Goal: Use online tool/utility: Utilize a website feature to perform a specific function

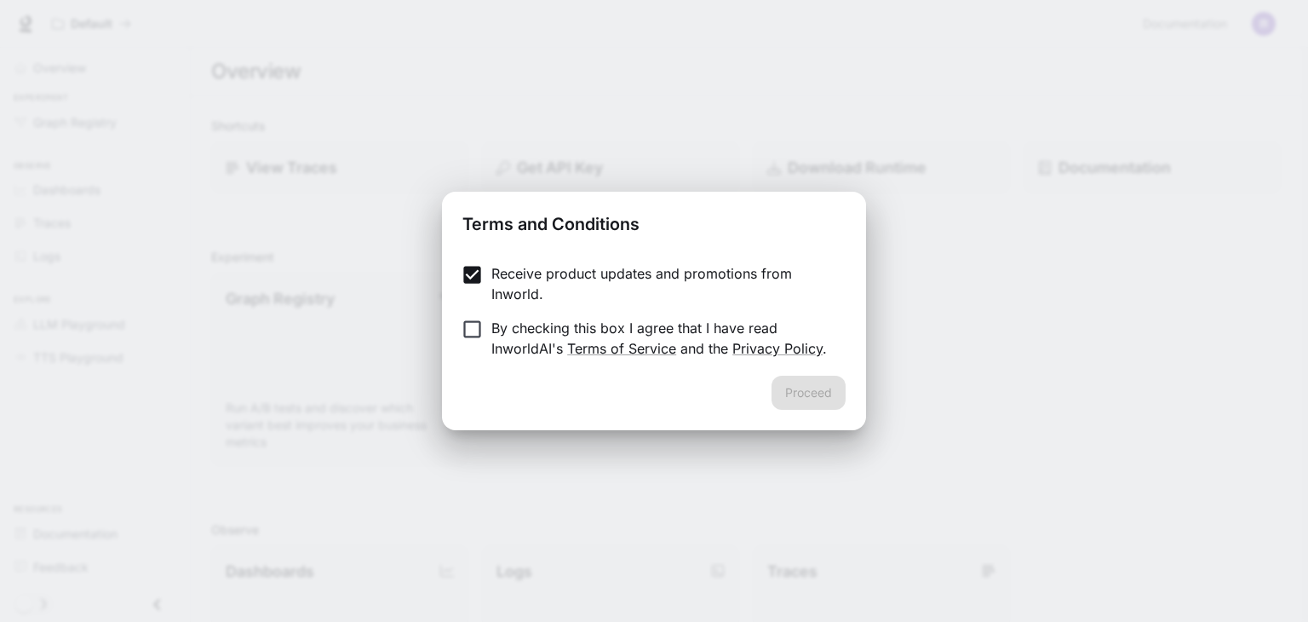
drag, startPoint x: 467, startPoint y: 352, endPoint x: 463, endPoint y: 342, distance: 10.8
click at [467, 351] on label "By checking this box I agree that I have read InworldAI's Terms of Service and …" at bounding box center [642, 338] width 379 height 41
click at [796, 389] on button "Proceed" at bounding box center [809, 393] width 74 height 34
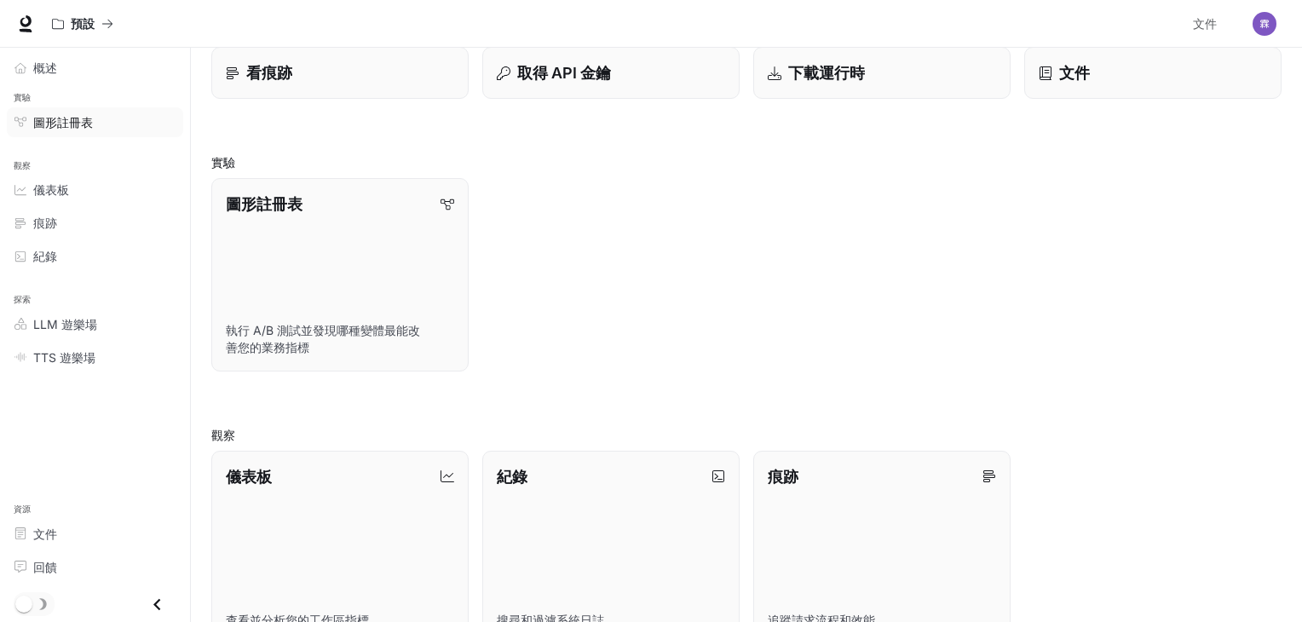
scroll to position [85, 0]
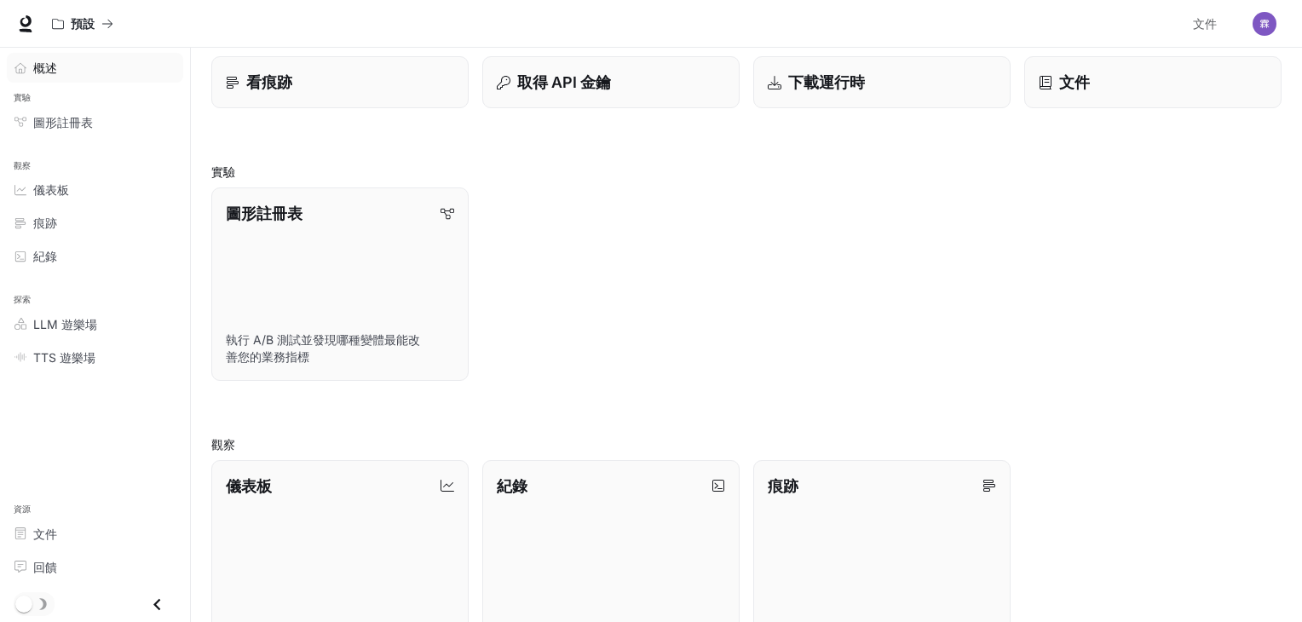
click at [62, 61] on div "概述" at bounding box center [104, 68] width 142 height 18
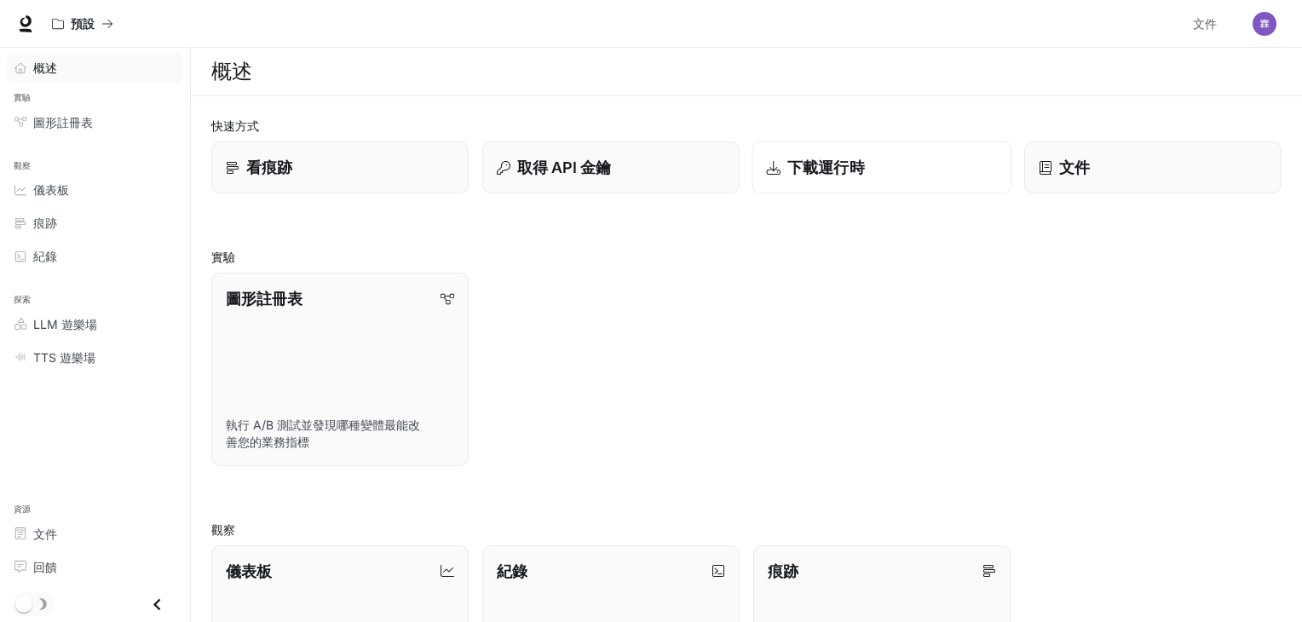
click at [871, 171] on div "下載運行時" at bounding box center [882, 167] width 231 height 23
click at [84, 318] on font "LLM 遊樂場" at bounding box center [65, 324] width 64 height 14
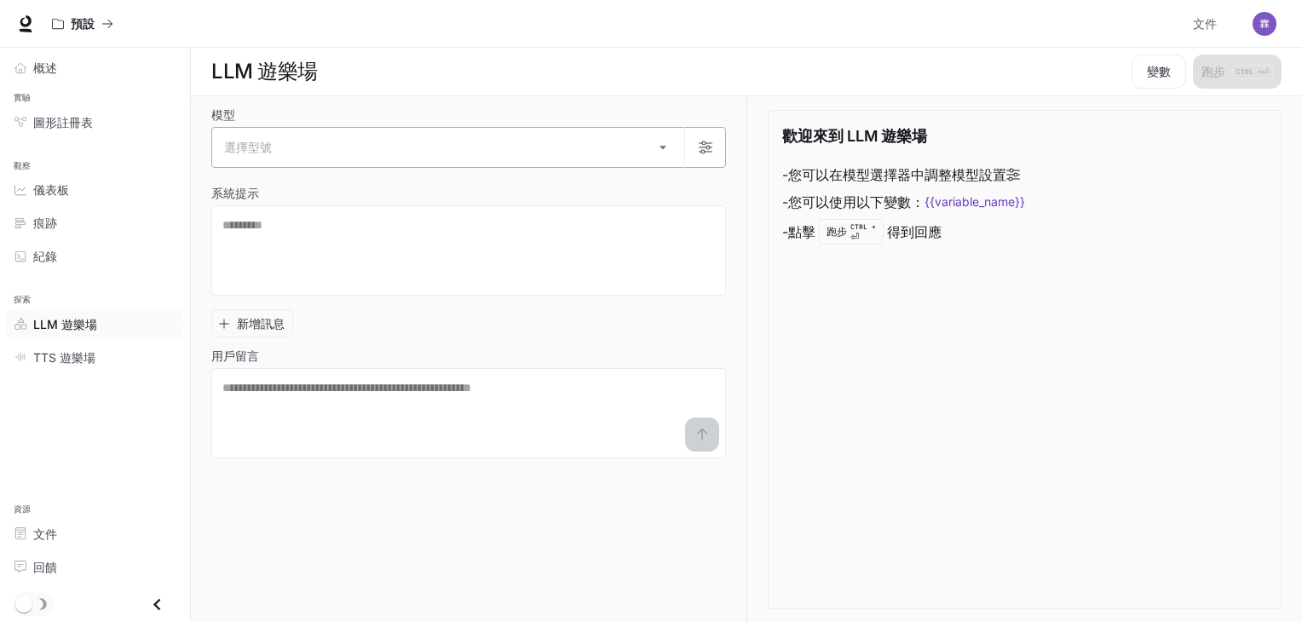
click at [415, 127] on div "選擇型號 ​" at bounding box center [468, 147] width 515 height 41
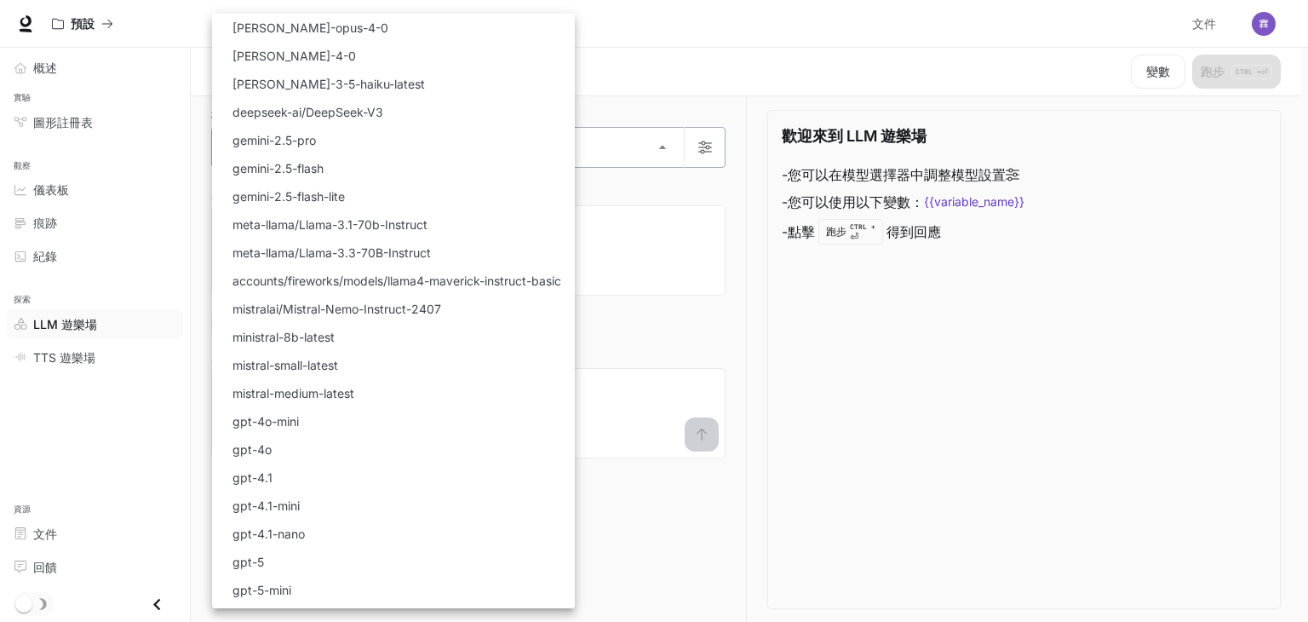
click at [402, 152] on body "跳至主要內容 預設 文件 文件 入口網站 概述 實驗 圖形註冊表 觀察 儀表板 痕跡 紀錄 探索 LLM 遊樂場 TTS 遊樂場 資源 文件 回饋 LLM 遊…" at bounding box center [654, 311] width 1308 height 623
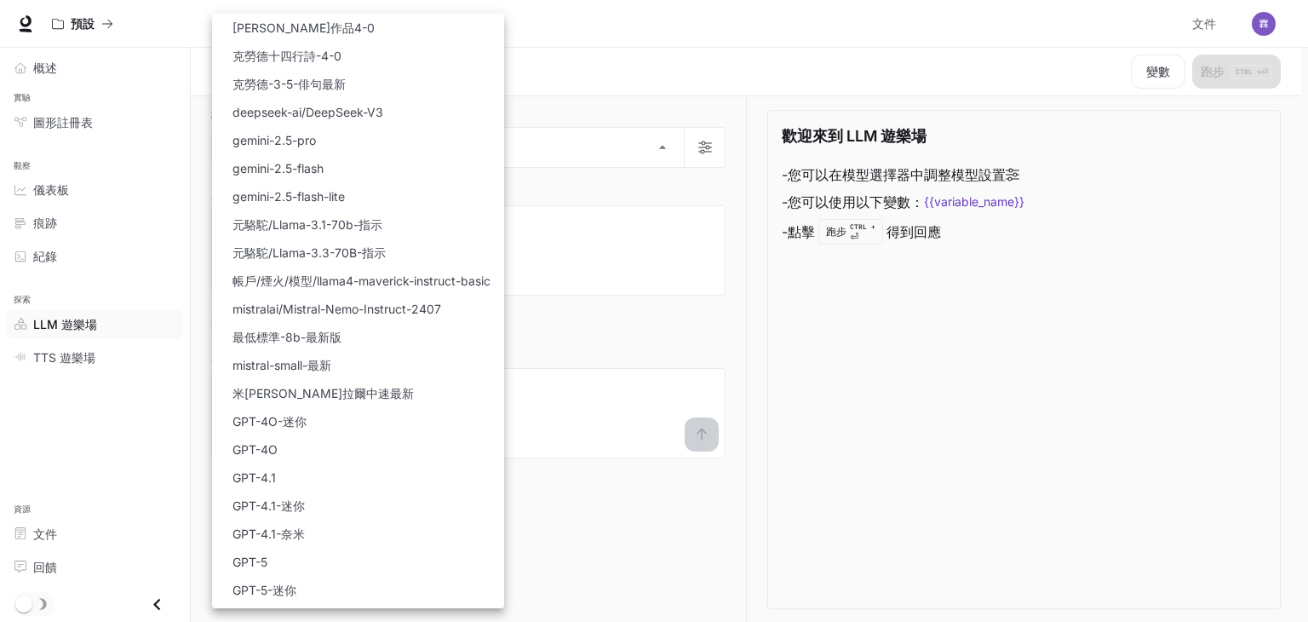
click at [633, 193] on div at bounding box center [654, 311] width 1308 height 622
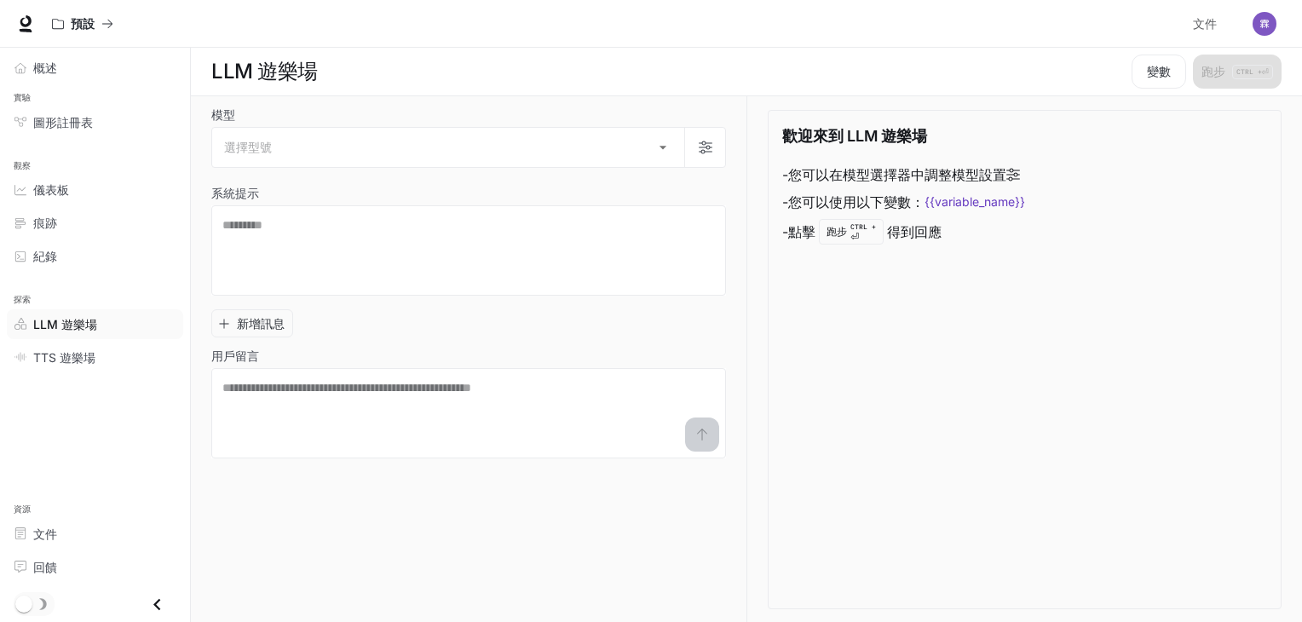
click at [66, 294] on span "探索" at bounding box center [95, 300] width 190 height 14
